Goal: Contribute content: Add original content to the website for others to see

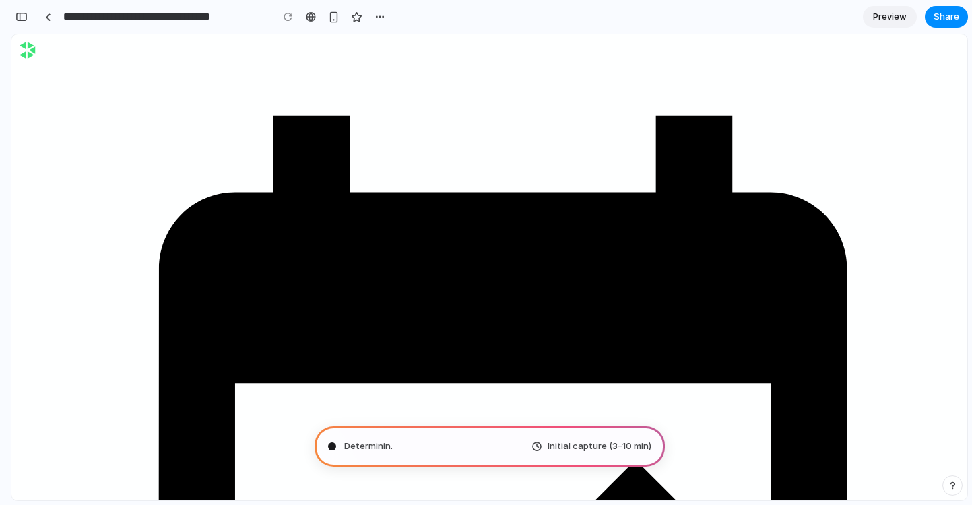
type input "**********"
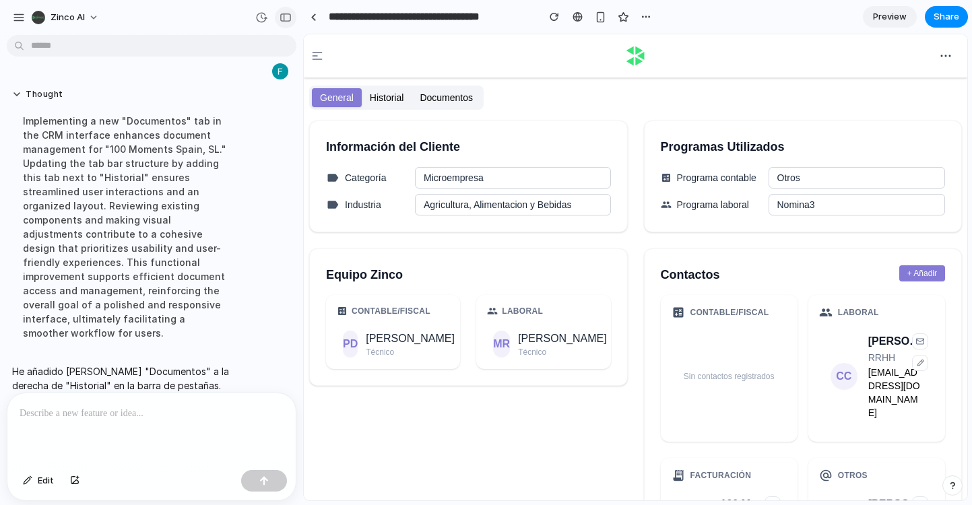
click at [284, 20] on div "button" at bounding box center [285, 17] width 12 height 9
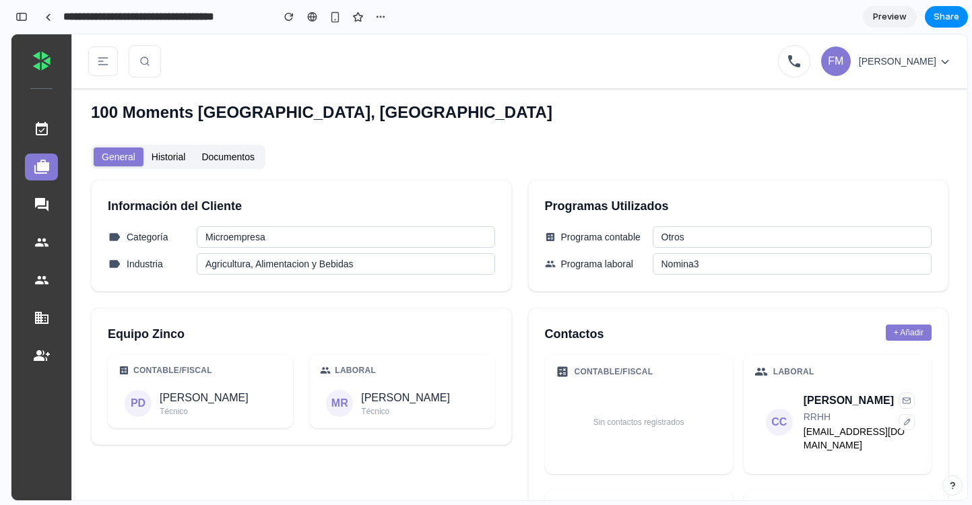
click at [229, 153] on button "Documentos" at bounding box center [227, 156] width 69 height 19
click at [175, 160] on button "Historial" at bounding box center [168, 156] width 51 height 19
click at [234, 159] on button "Documentos" at bounding box center [227, 156] width 69 height 19
click at [44, 15] on link at bounding box center [48, 17] width 20 height 20
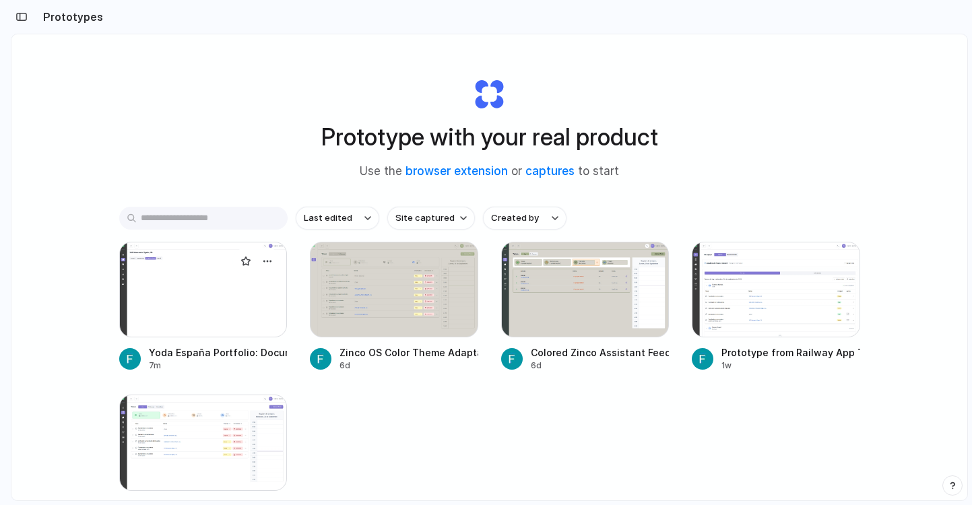
click at [200, 292] on div at bounding box center [203, 290] width 168 height 96
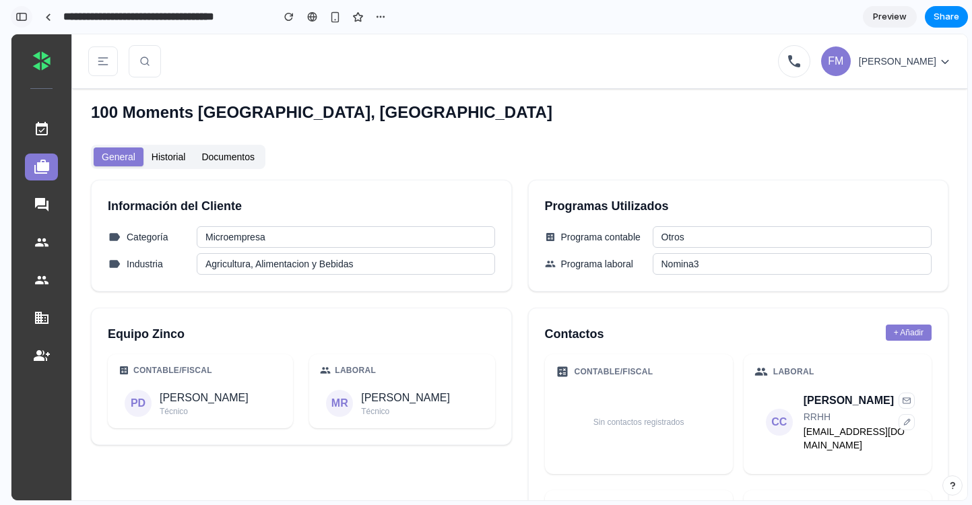
click at [24, 20] on div "button" at bounding box center [21, 16] width 12 height 9
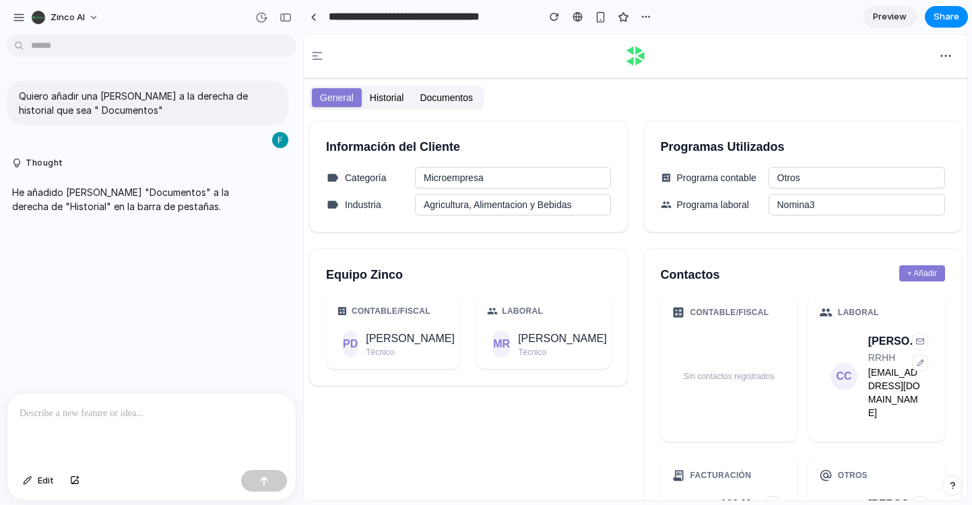
click at [150, 420] on p at bounding box center [152, 413] width 264 height 16
click at [142, 422] on div at bounding box center [151, 428] width 288 height 71
drag, startPoint x: 168, startPoint y: 429, endPoint x: 20, endPoint y: 411, distance: 149.9
click at [20, 411] on div "**********" at bounding box center [151, 428] width 288 height 71
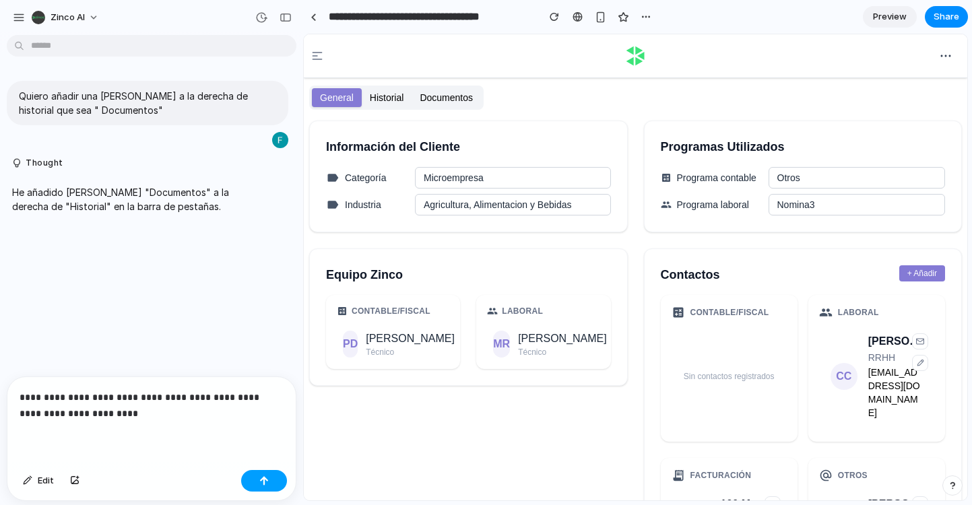
click at [275, 485] on button "button" at bounding box center [264, 481] width 46 height 22
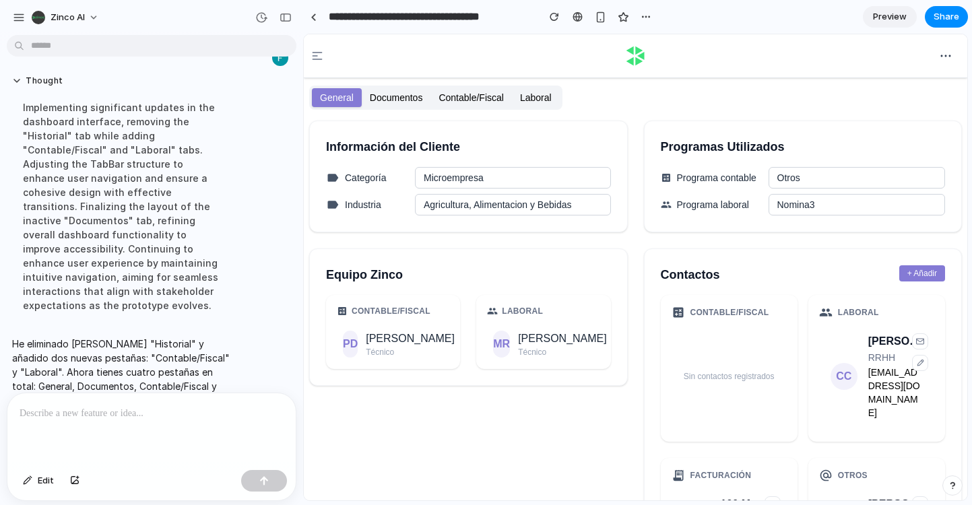
click at [88, 416] on p at bounding box center [152, 413] width 264 height 16
drag, startPoint x: 113, startPoint y: 415, endPoint x: 19, endPoint y: 414, distance: 94.3
click at [18, 414] on div "**********" at bounding box center [151, 428] width 288 height 71
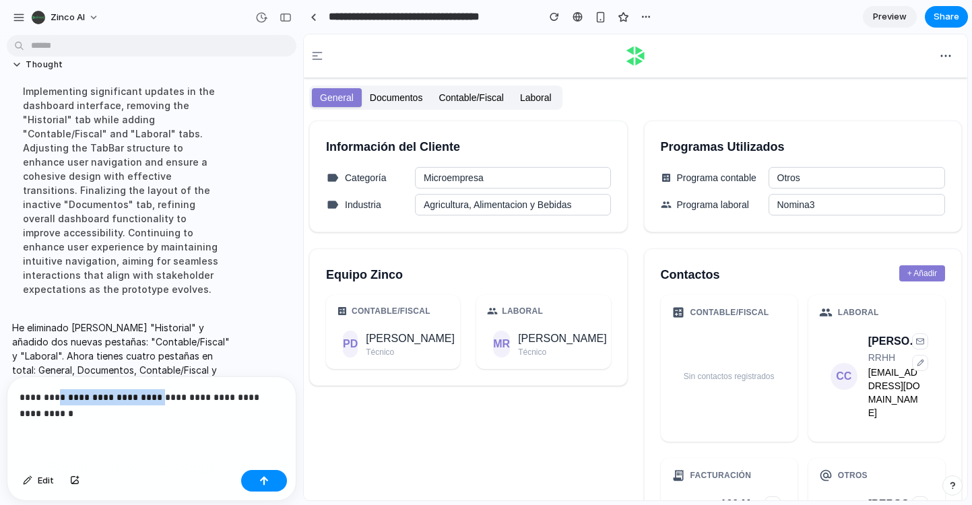
drag, startPoint x: 158, startPoint y: 398, endPoint x: 53, endPoint y: 395, distance: 105.1
click at [53, 395] on p "**********" at bounding box center [152, 405] width 264 height 32
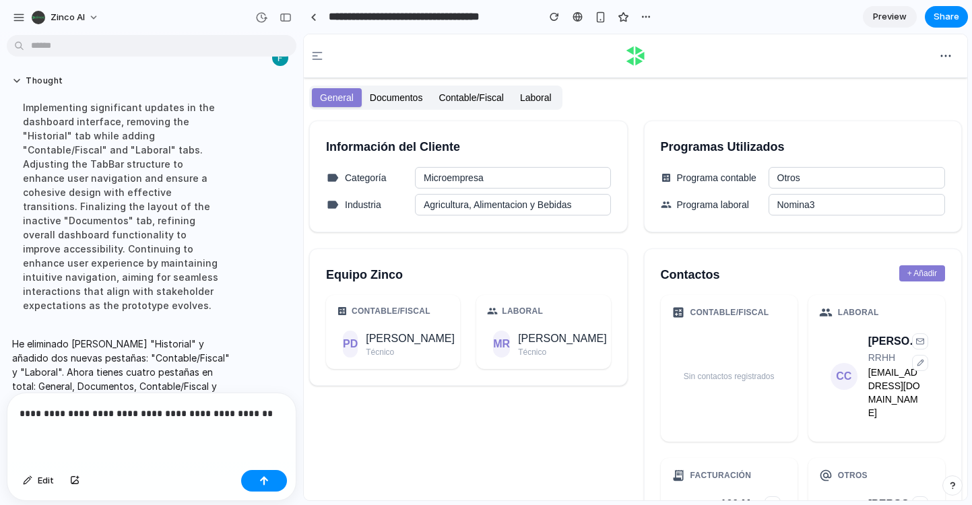
click at [263, 415] on p "**********" at bounding box center [152, 413] width 264 height 16
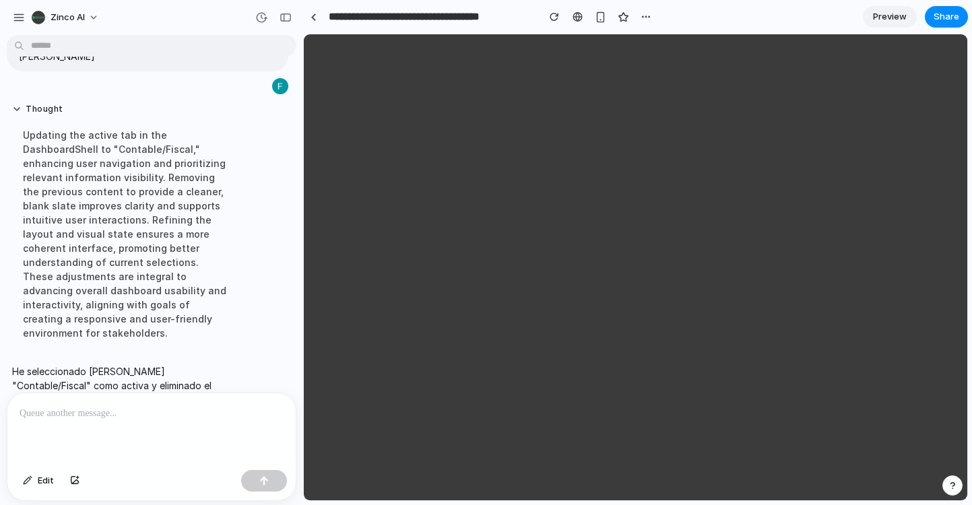
scroll to position [0, 0]
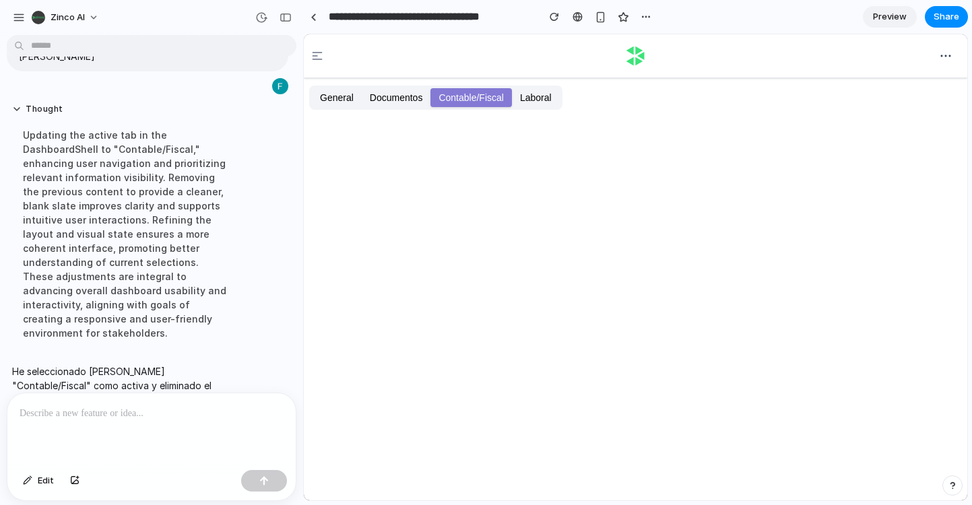
click at [118, 418] on p at bounding box center [152, 413] width 264 height 16
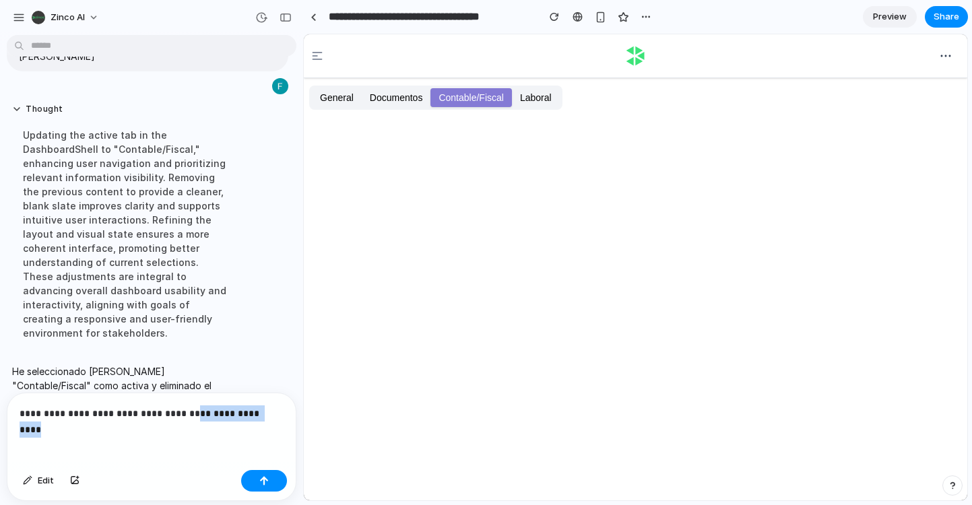
drag, startPoint x: 273, startPoint y: 413, endPoint x: 192, endPoint y: 416, distance: 80.9
click at [192, 416] on p "**********" at bounding box center [152, 413] width 264 height 16
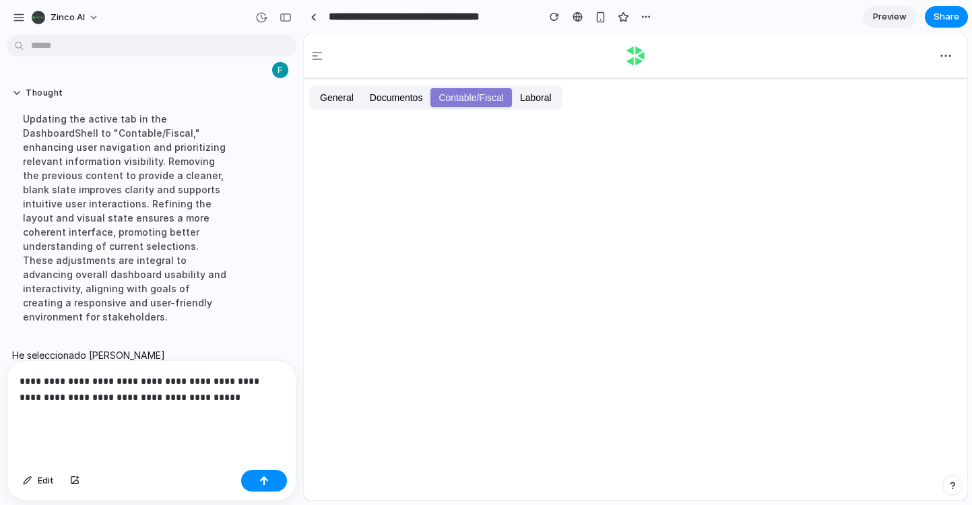
scroll to position [430, 0]
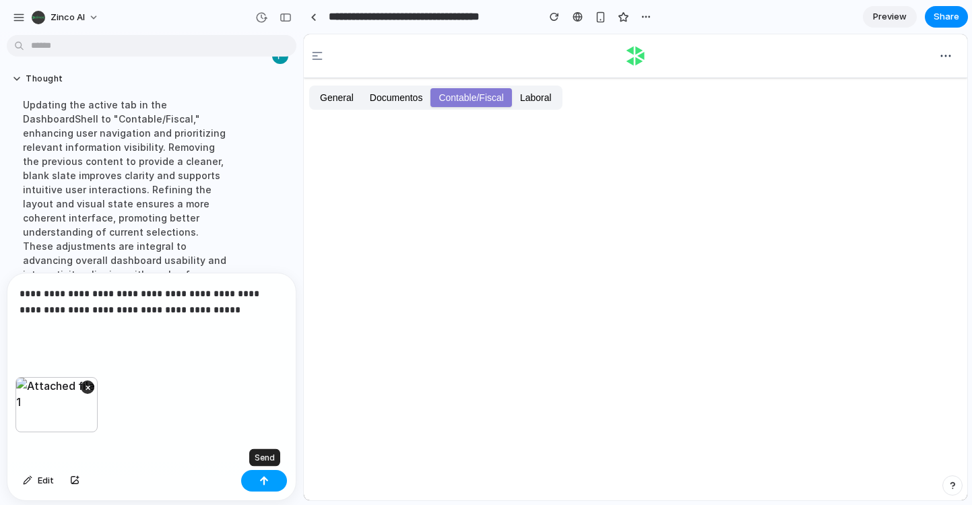
click at [266, 481] on div "button" at bounding box center [263, 480] width 9 height 9
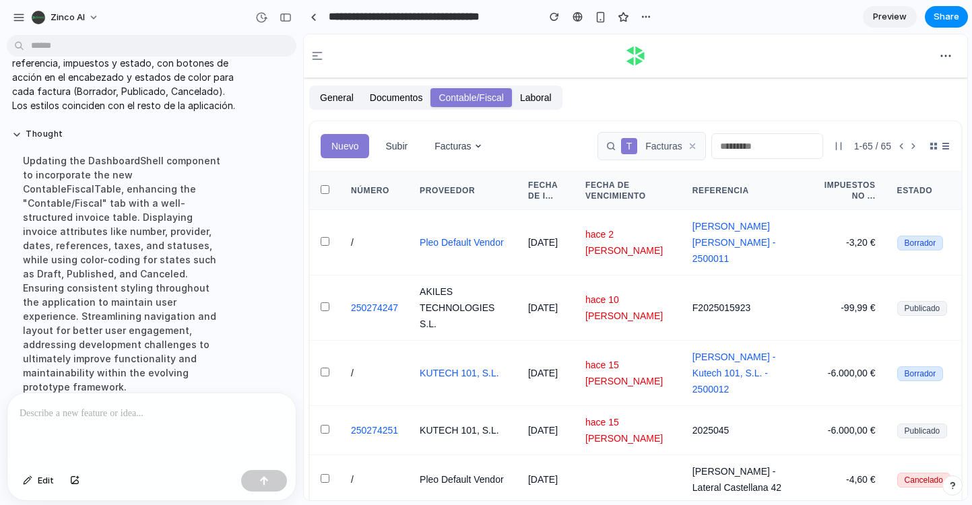
scroll to position [764, 0]
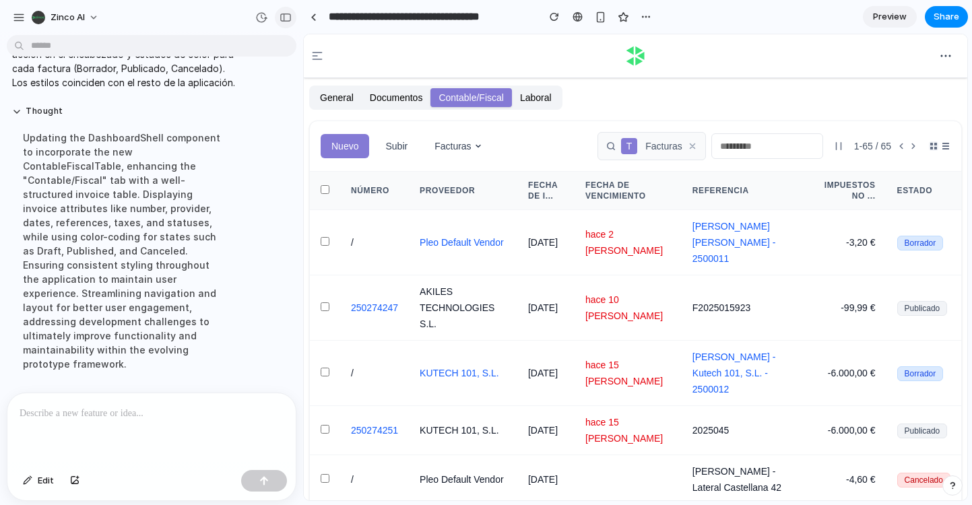
click at [282, 18] on div "button" at bounding box center [285, 17] width 12 height 9
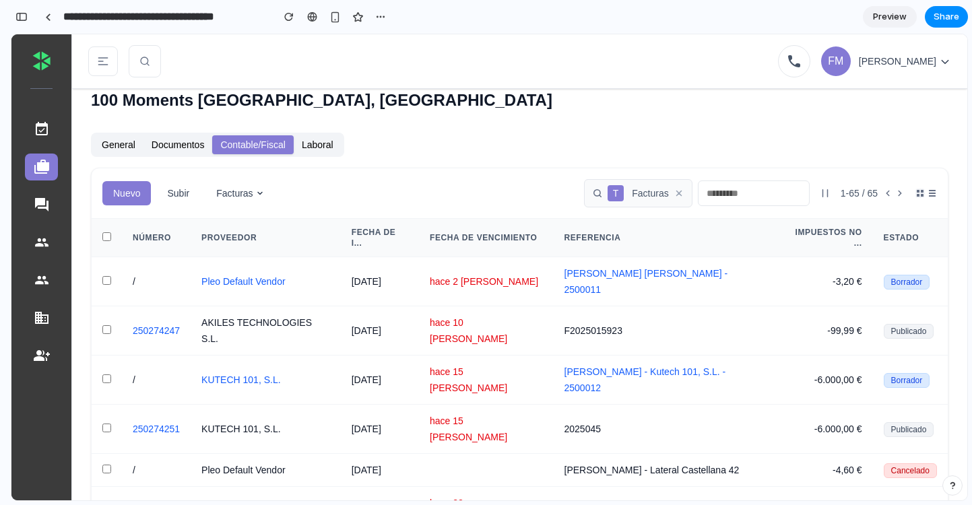
scroll to position [0, 0]
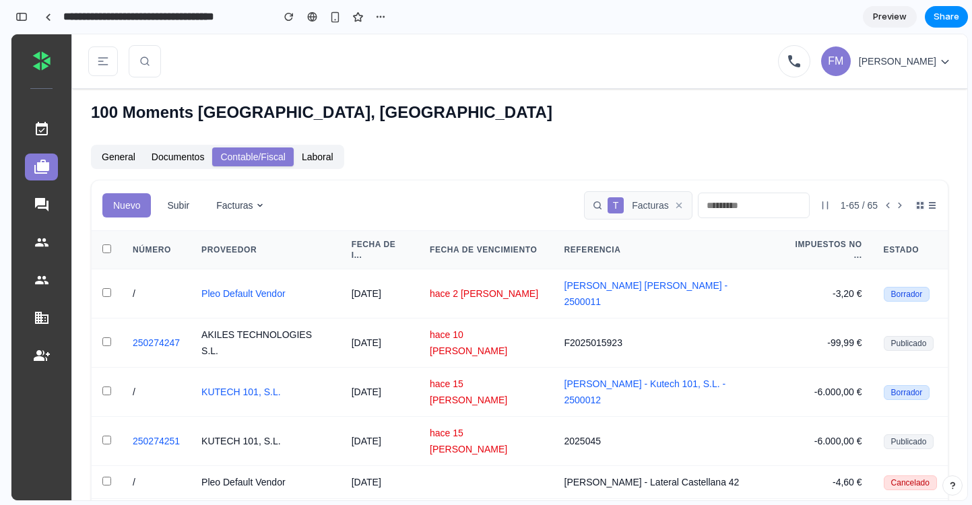
click at [256, 203] on icon at bounding box center [260, 205] width 8 height 8
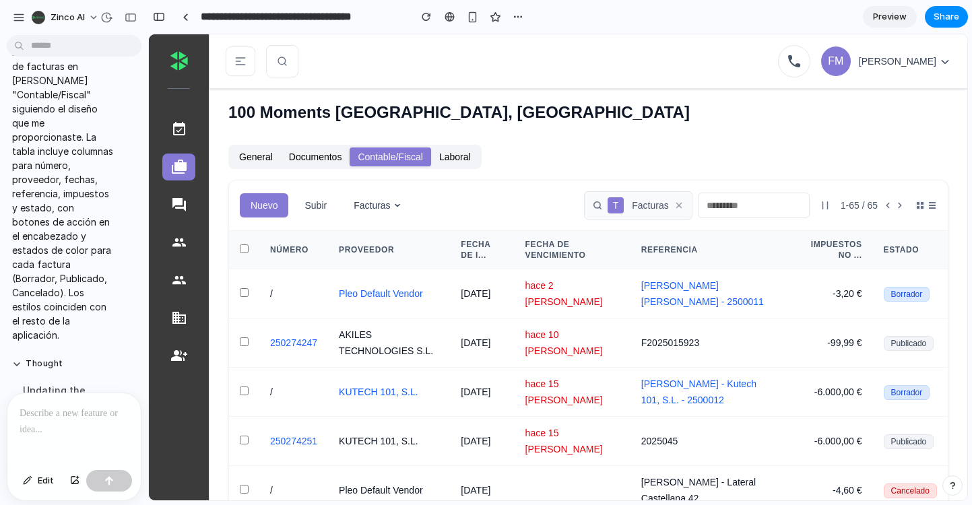
click at [36, 424] on div at bounding box center [73, 428] width 133 height 71
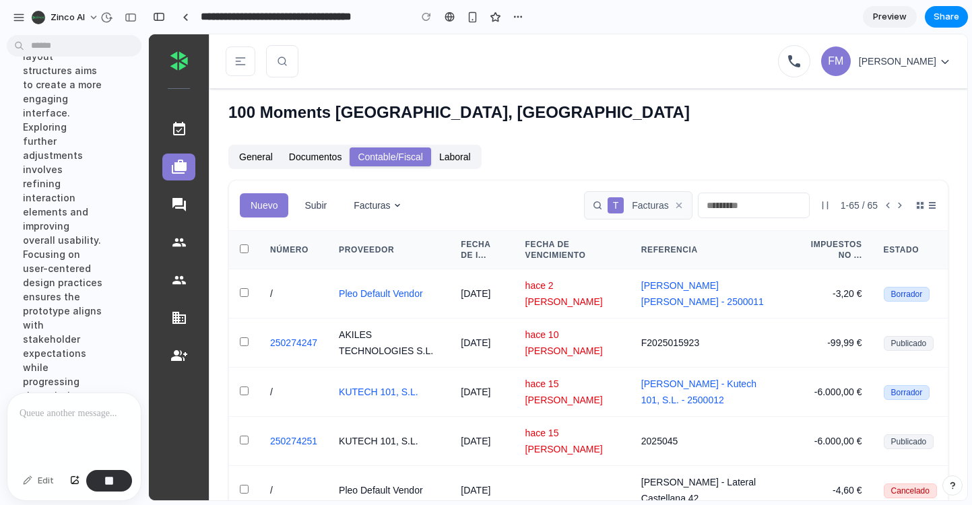
scroll to position [1765, 0]
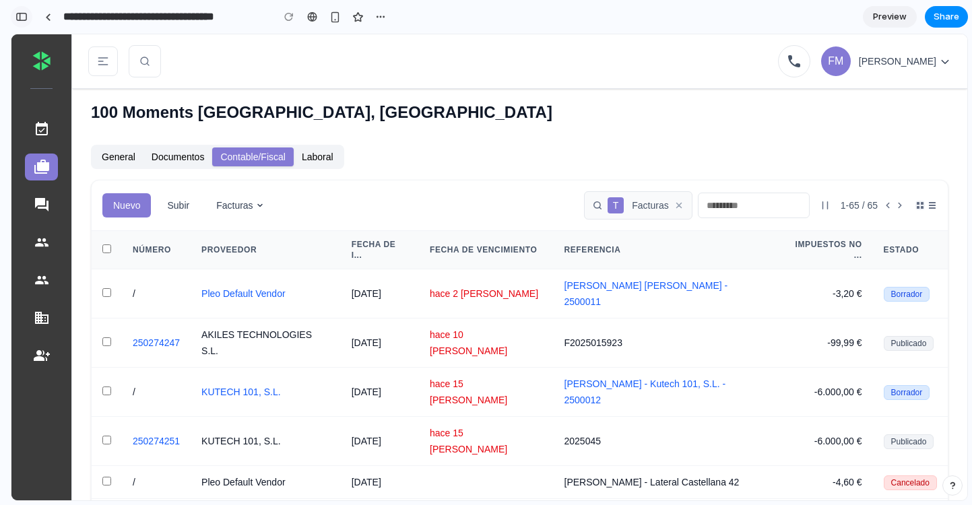
click at [21, 18] on div "button" at bounding box center [21, 16] width 12 height 9
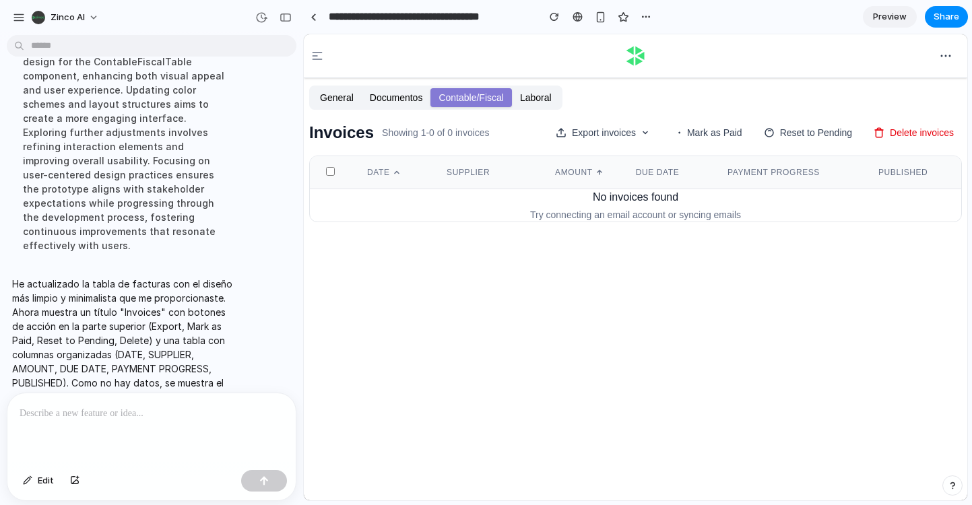
scroll to position [1065, 0]
